Goal: Task Accomplishment & Management: Manage account settings

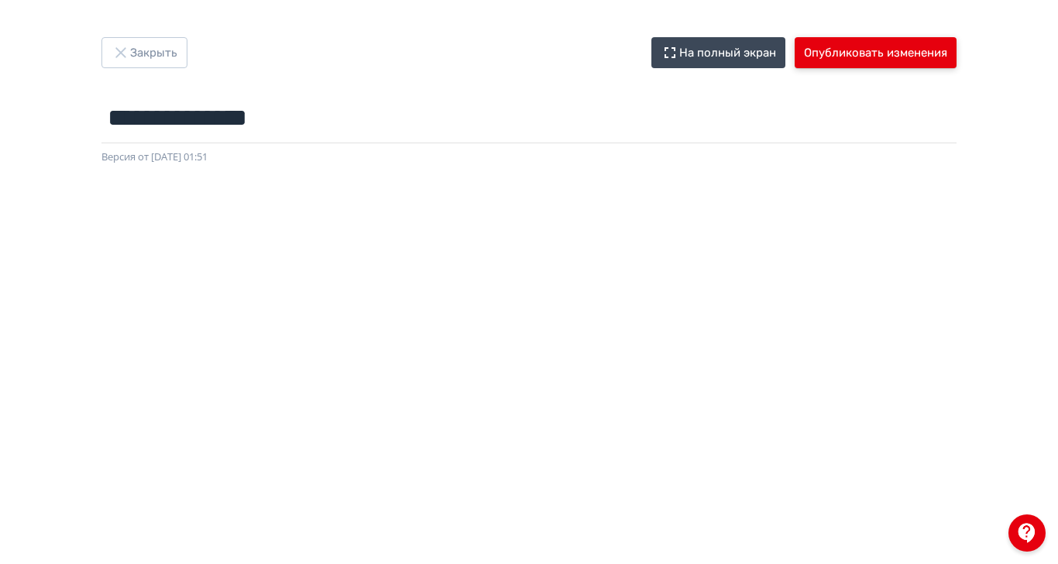
click at [957, 45] on button "Опубликовать изменения" at bounding box center [876, 52] width 162 height 31
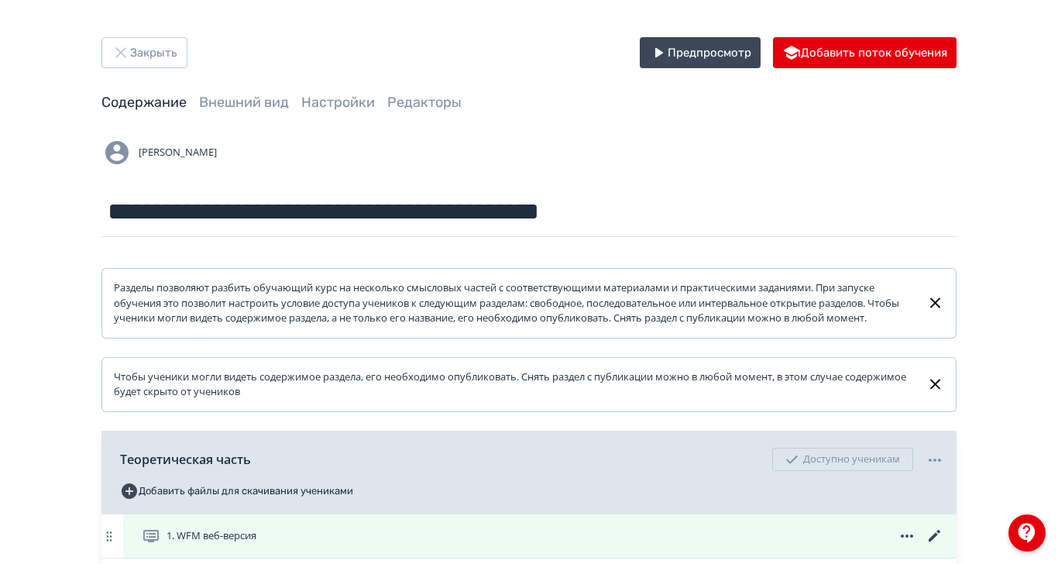
click at [263, 545] on span "1. WFM веб-версия" at bounding box center [202, 536] width 121 height 19
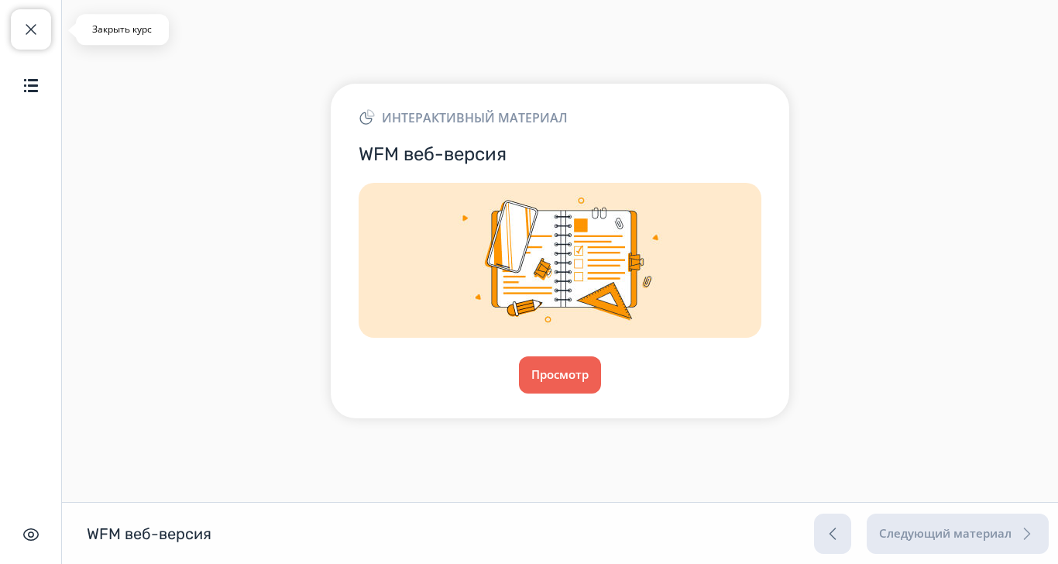
click at [24, 28] on span "button" at bounding box center [31, 29] width 19 height 19
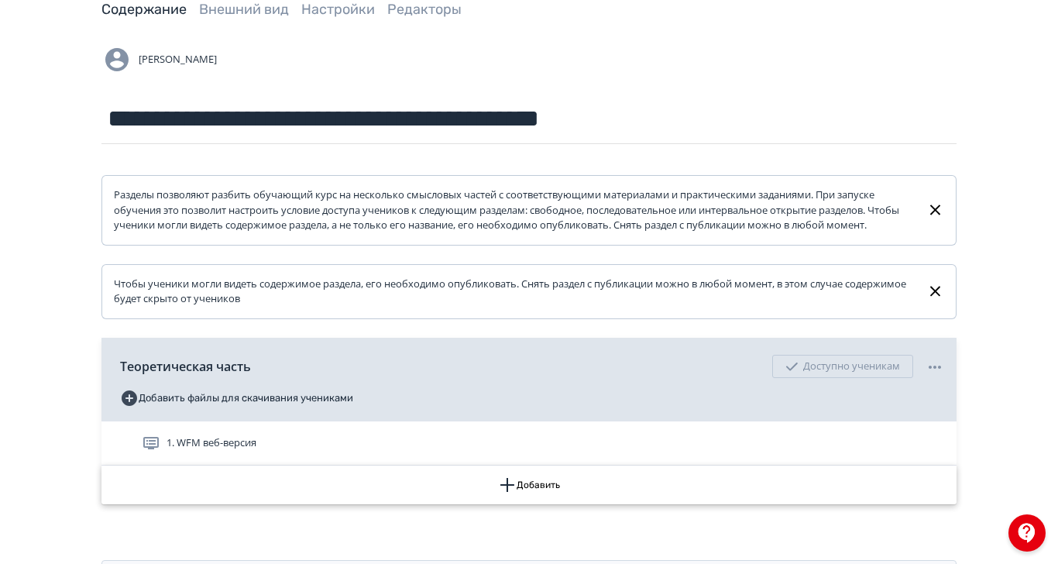
scroll to position [122, 0]
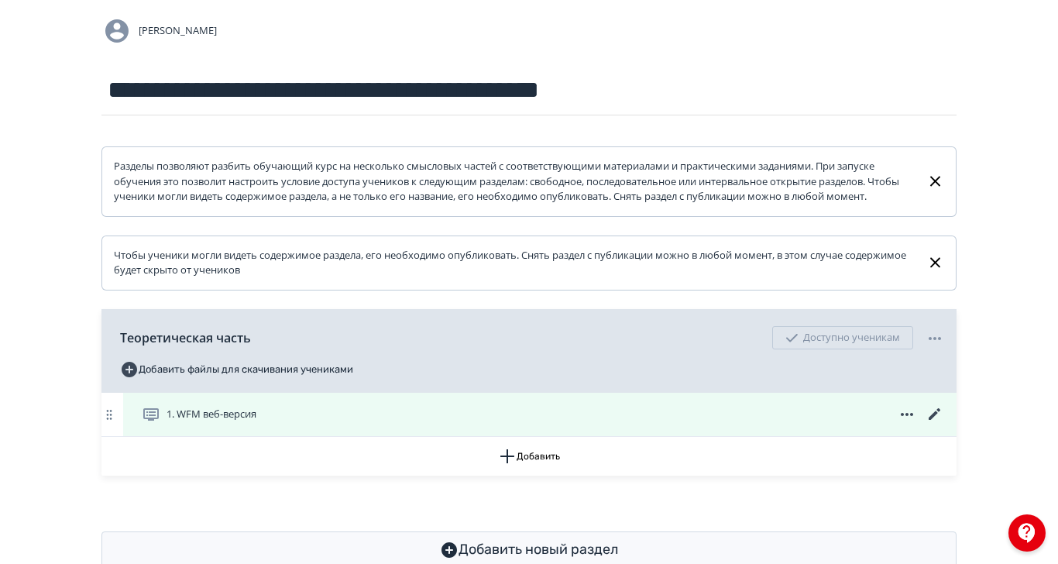
click at [940, 420] on icon at bounding box center [935, 414] width 12 height 12
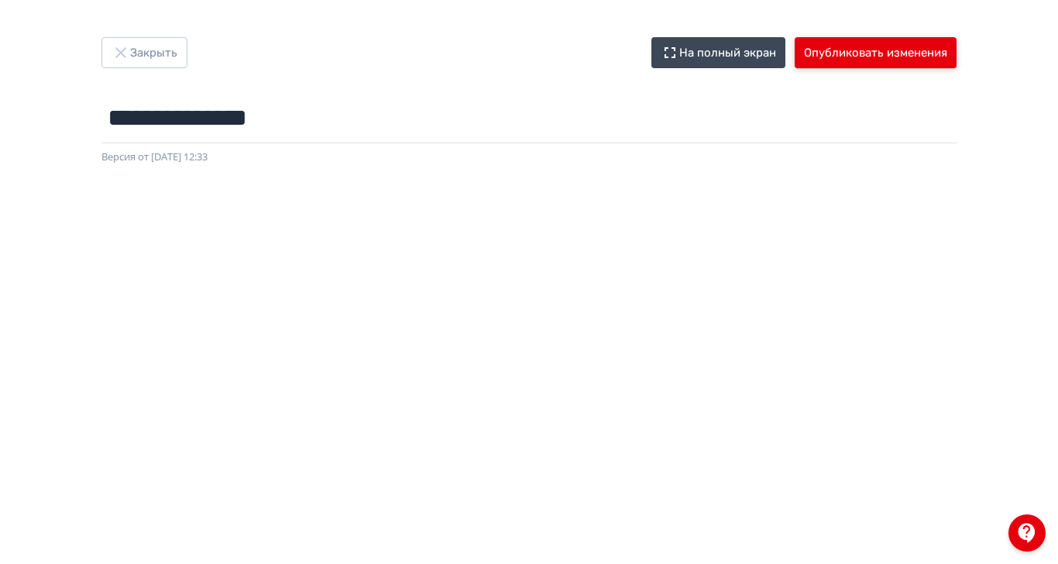
click at [957, 59] on button "Опубликовать изменения" at bounding box center [876, 52] width 162 height 31
